Goal: Find specific page/section: Find specific page/section

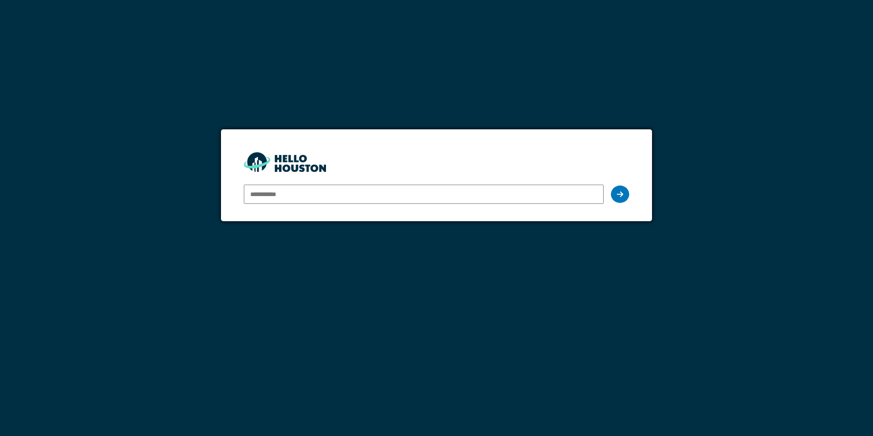
click at [317, 194] on input "email" at bounding box center [423, 194] width 359 height 19
type input "**********"
click at [620, 195] on icon at bounding box center [620, 193] width 6 height 7
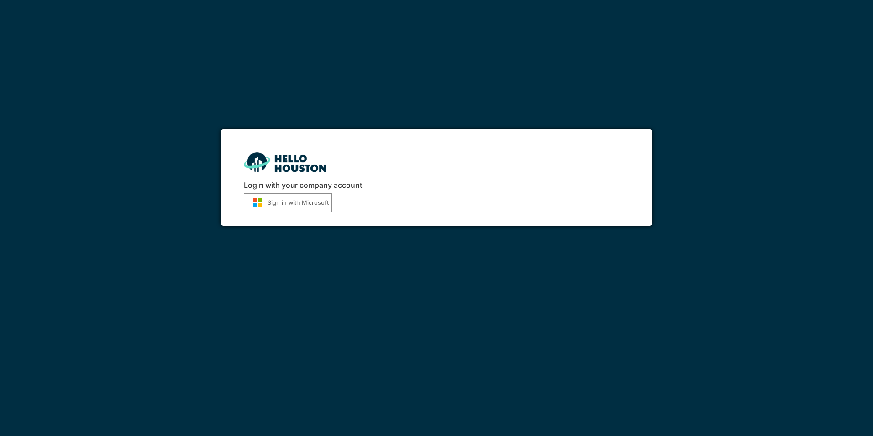
click at [281, 203] on button "Sign in with Microsoft" at bounding box center [288, 202] width 88 height 19
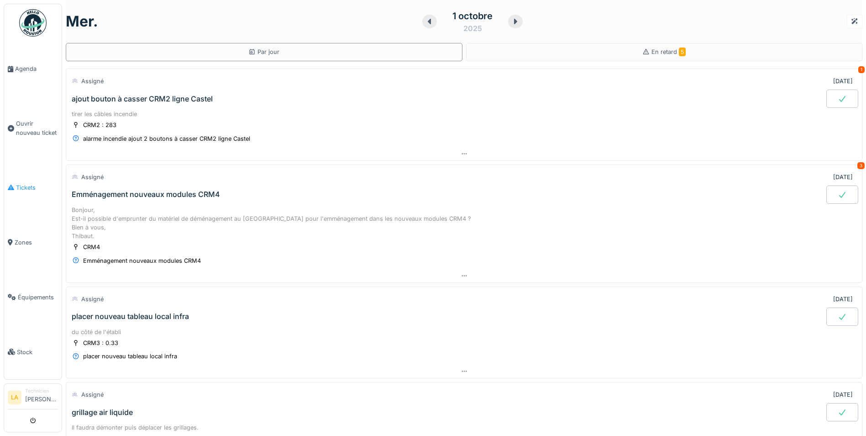
click at [23, 185] on span "Tickets" at bounding box center [37, 187] width 42 height 9
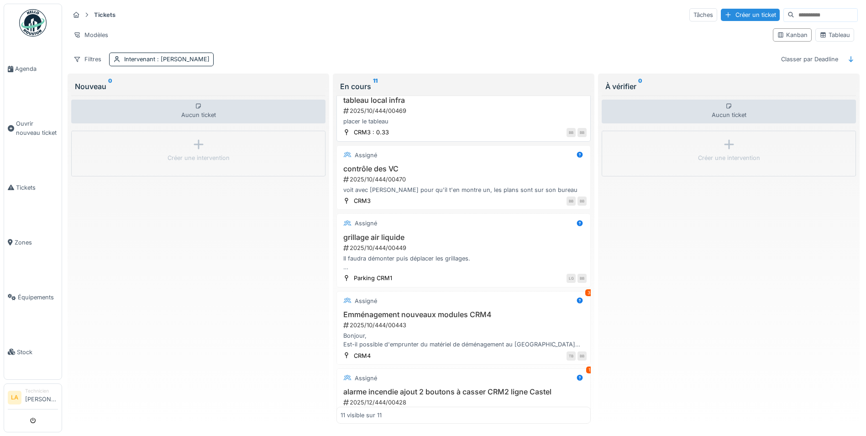
scroll to position [502, 0]
